Goal: Check status: Check status

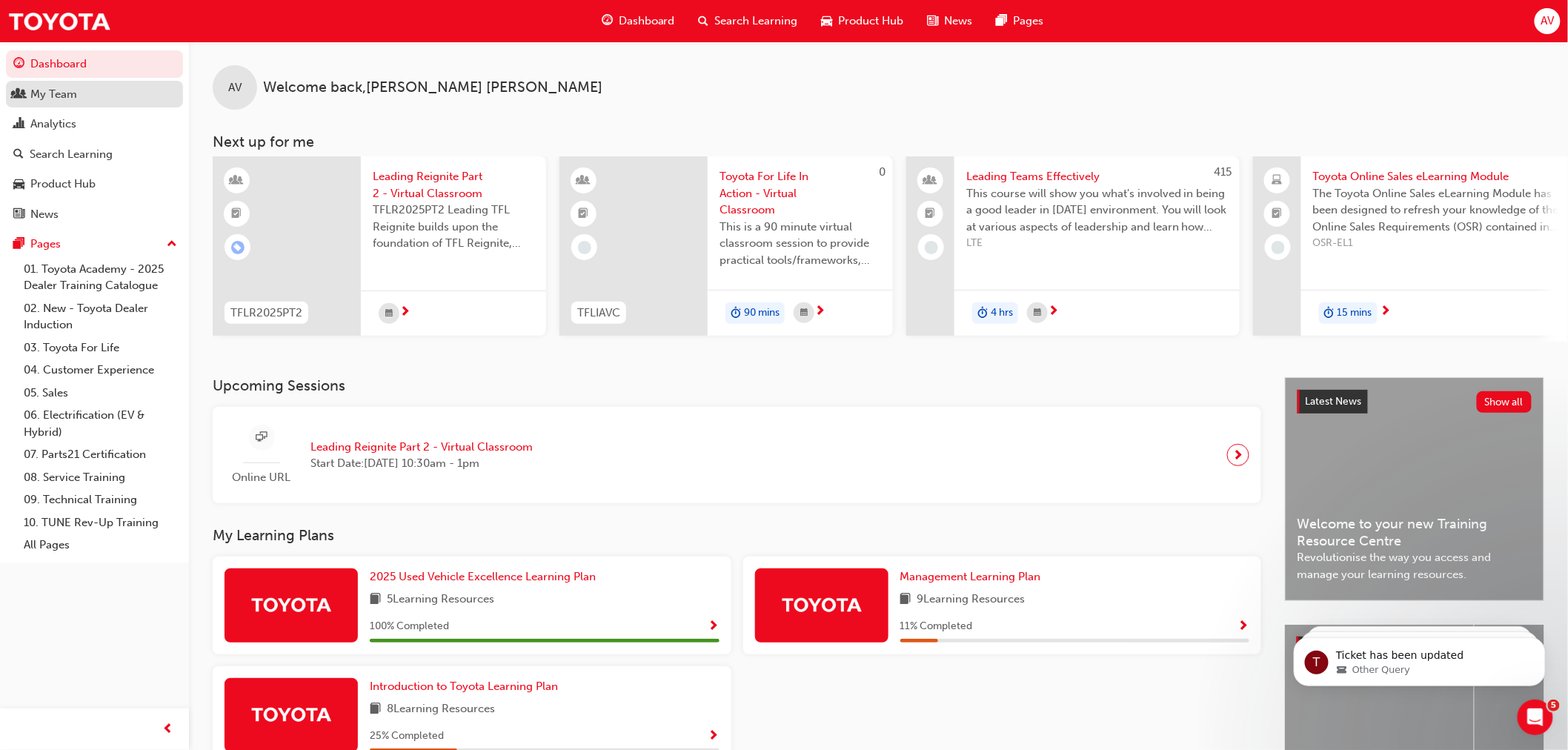
click at [78, 96] on div "My Team" at bounding box center [94, 94] width 162 height 18
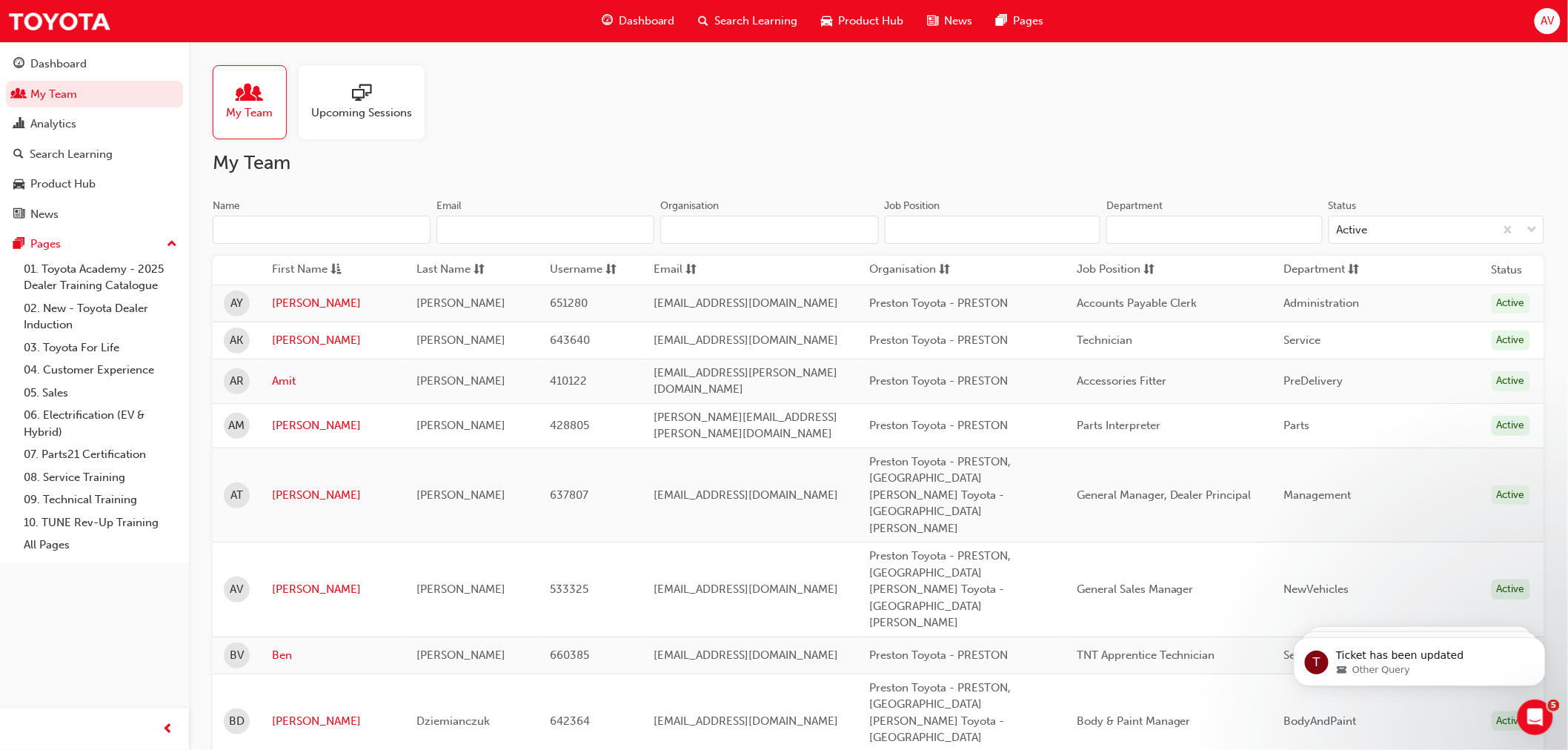
click at [290, 225] on input "Name" at bounding box center [321, 230] width 218 height 28
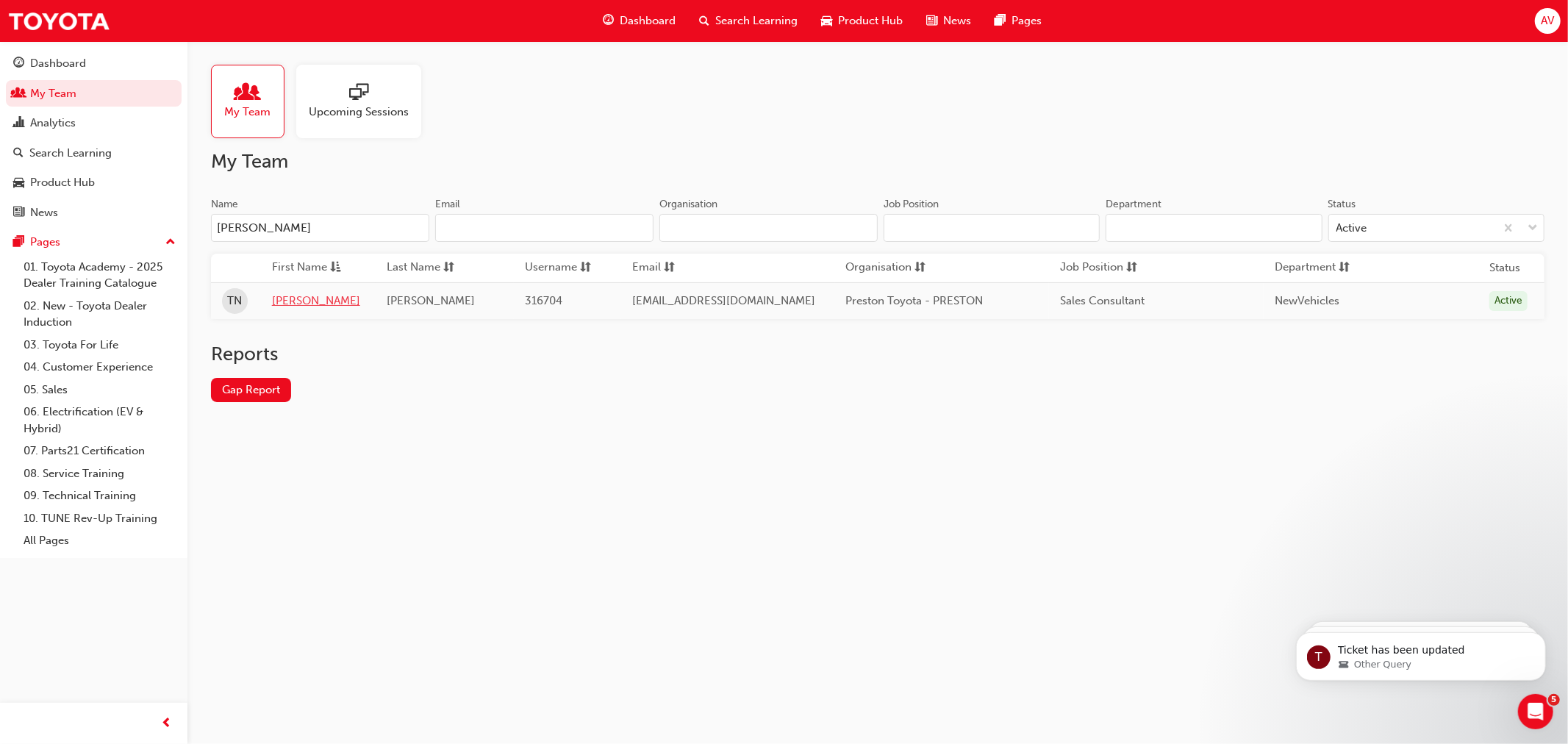
type input "[PERSON_NAME]"
click at [286, 297] on link "[PERSON_NAME]" at bounding box center [318, 301] width 93 height 17
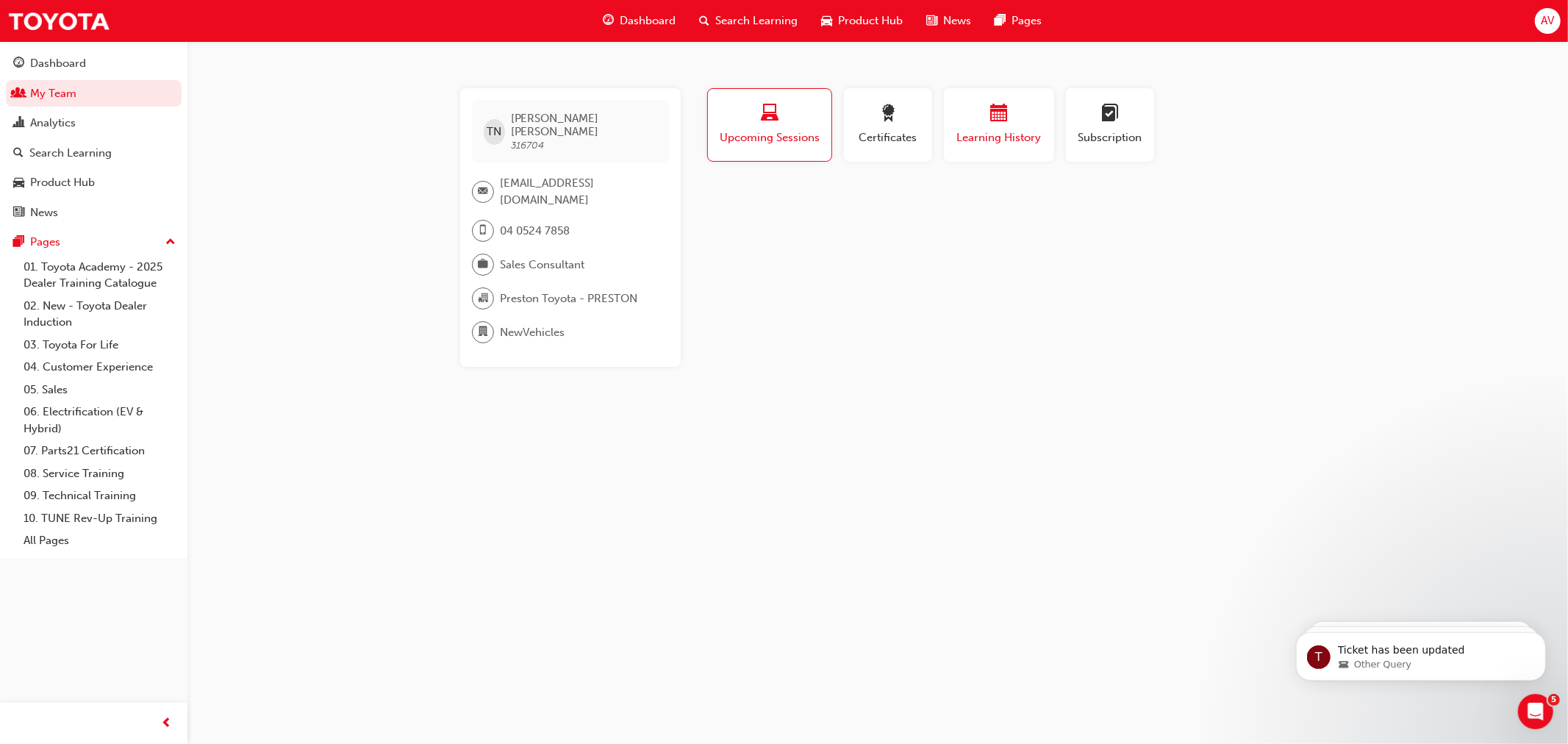
click at [1012, 131] on span "Learning History" at bounding box center [999, 138] width 89 height 17
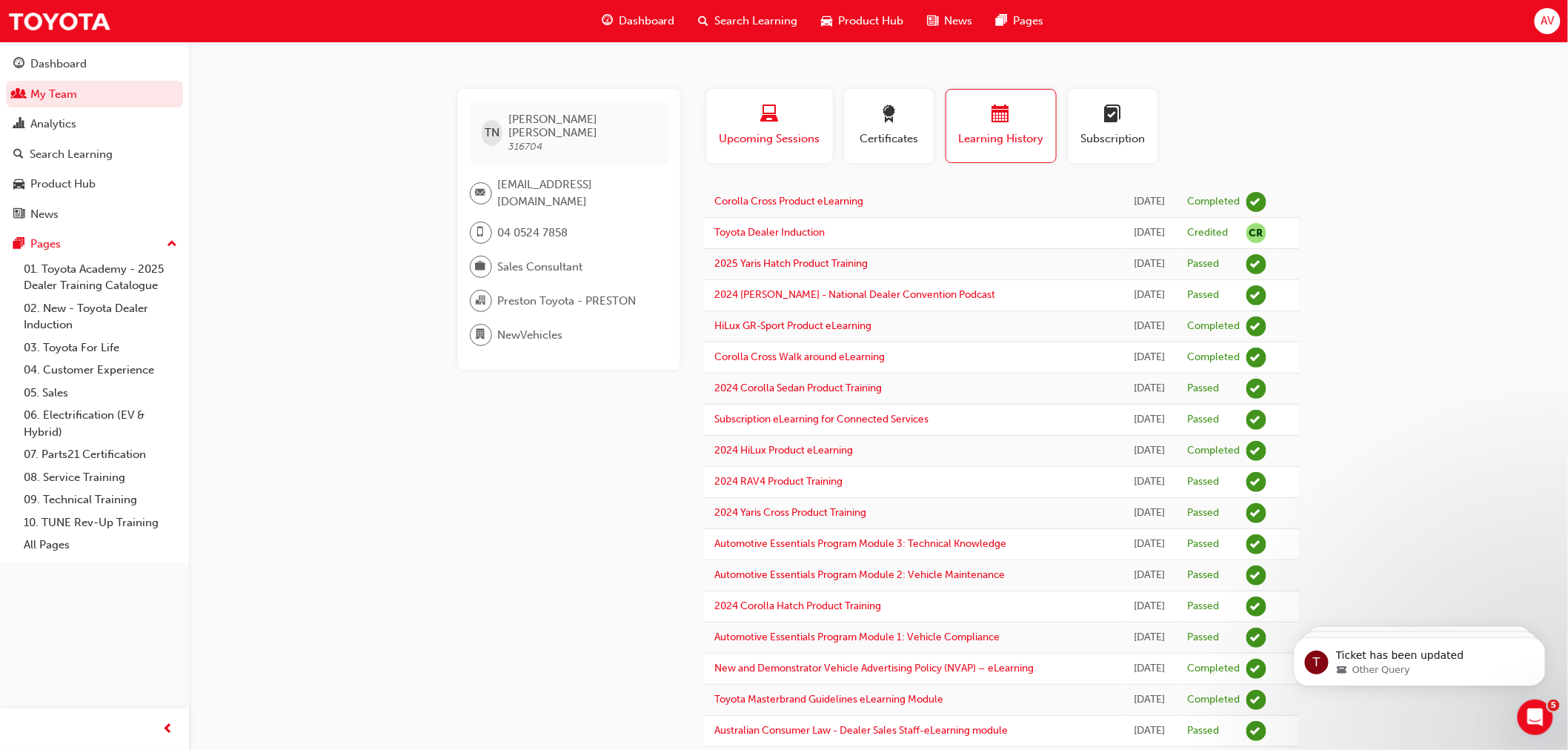
click at [781, 126] on div "button" at bounding box center [769, 117] width 103 height 23
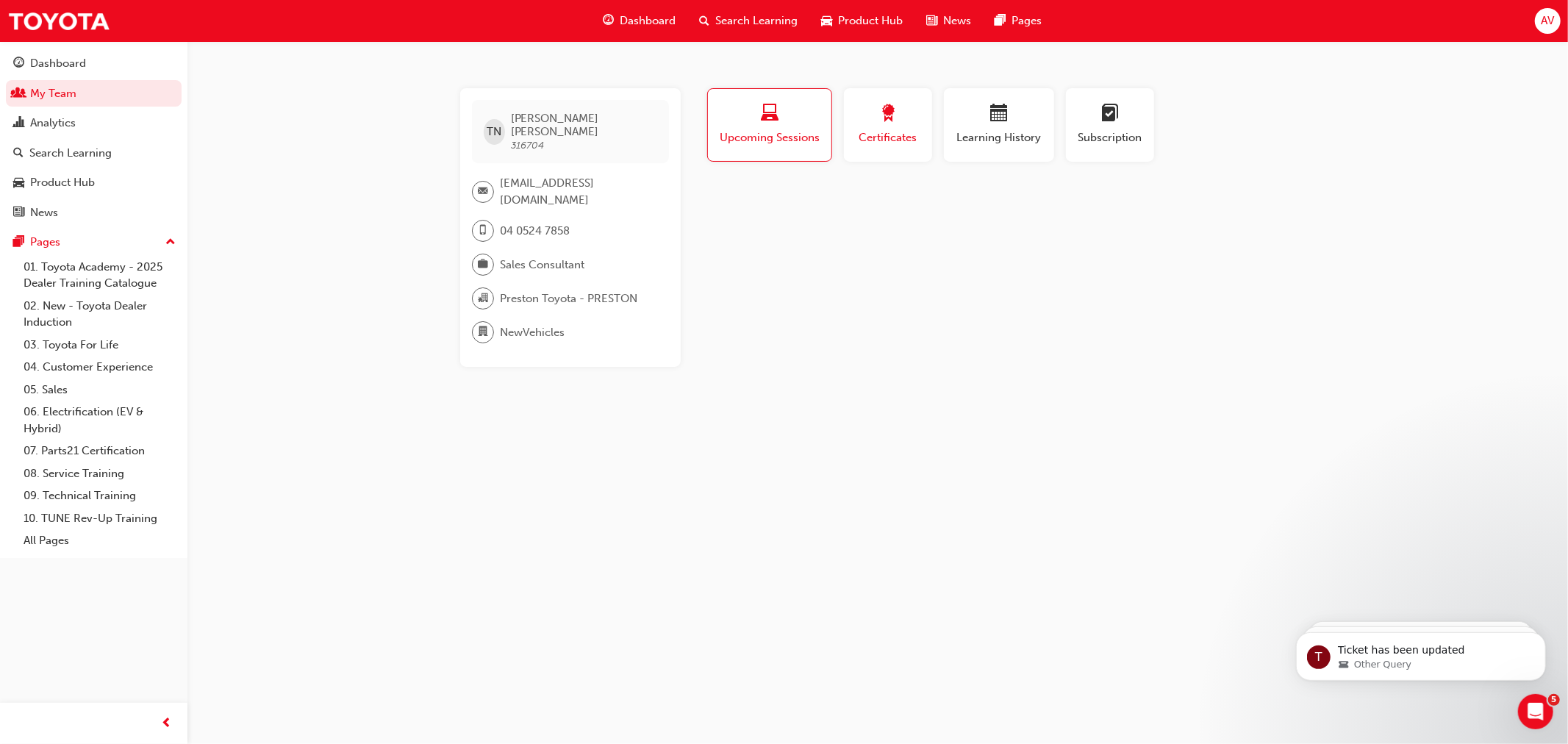
click at [897, 121] on span "award-icon" at bounding box center [889, 114] width 18 height 20
click at [981, 121] on div "button" at bounding box center [999, 116] width 89 height 23
